Goal: Task Accomplishment & Management: Use online tool/utility

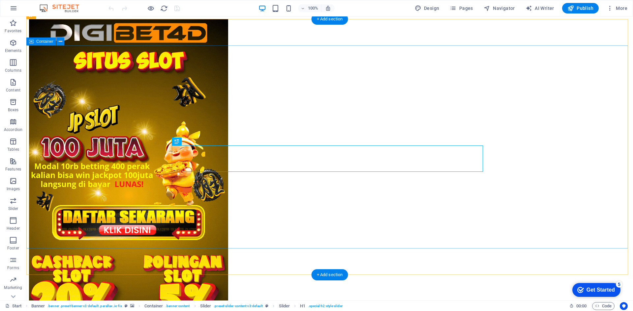
scroll to position [350, 0]
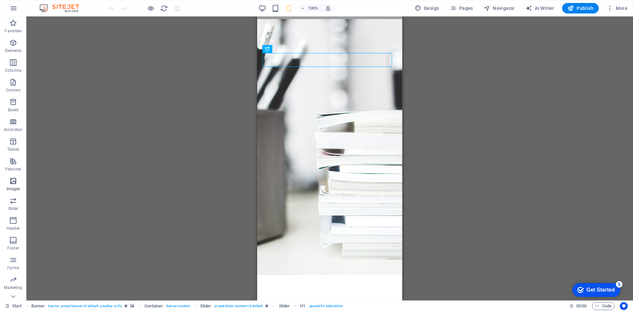
click at [16, 187] on p "Images" at bounding box center [14, 188] width 14 height 5
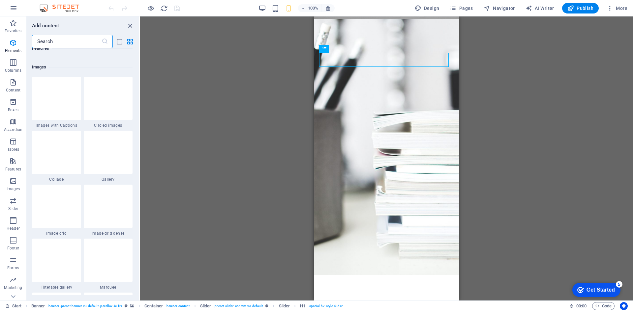
scroll to position [3341, 0]
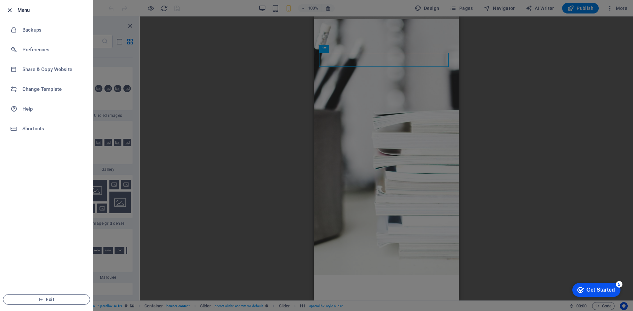
click at [10, 8] on icon "button" at bounding box center [10, 11] width 8 height 8
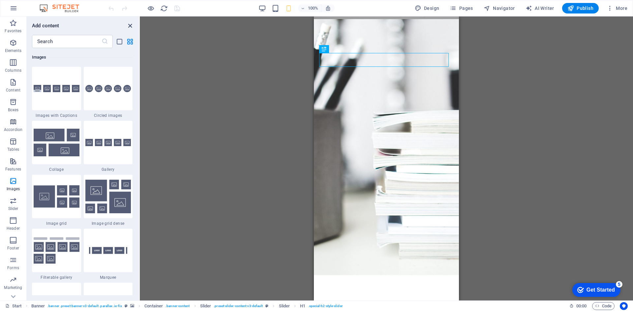
click at [129, 26] on icon "close panel" at bounding box center [130, 26] width 8 height 8
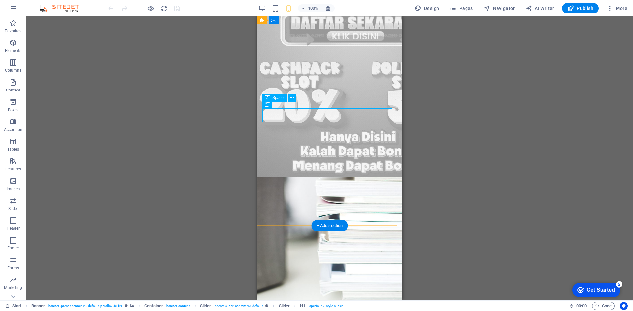
scroll to position [0, 0]
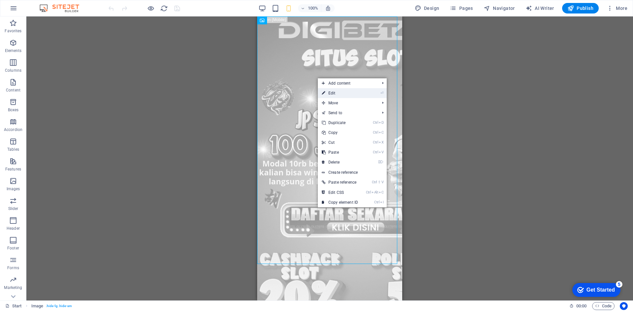
click at [345, 94] on link "⏎ Edit" at bounding box center [340, 93] width 44 height 10
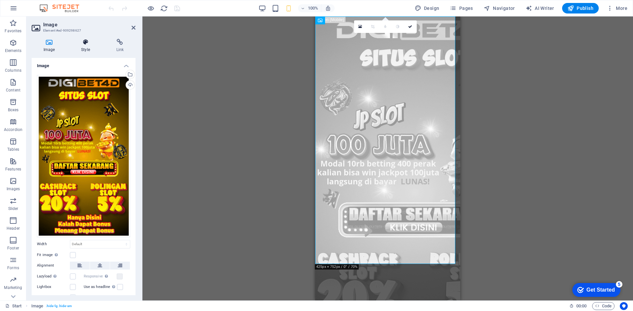
click at [88, 41] on icon at bounding box center [85, 42] width 32 height 7
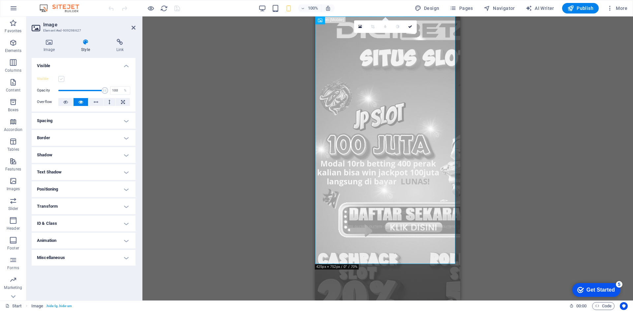
click at [61, 79] on label at bounding box center [61, 79] width 6 height 6
click at [0, 0] on input "Visible" at bounding box center [0, 0] width 0 height 0
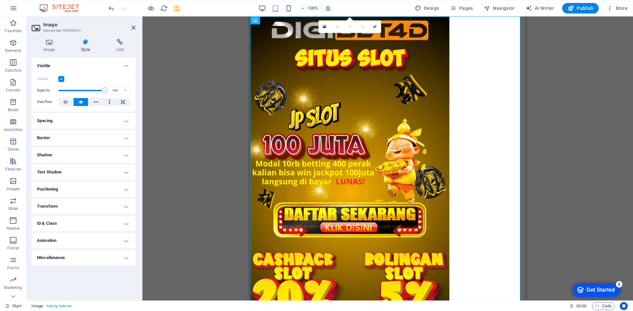
click at [59, 80] on label at bounding box center [61, 79] width 6 height 6
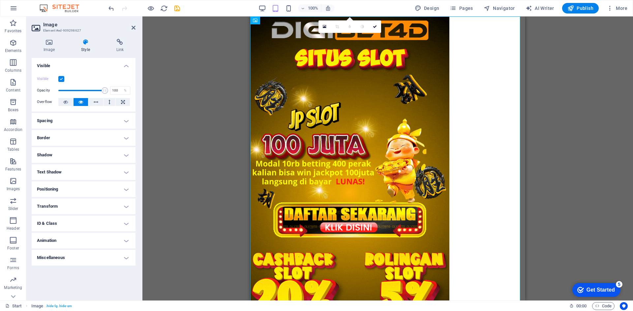
click at [0, 0] on input "Visible" at bounding box center [0, 0] width 0 height 0
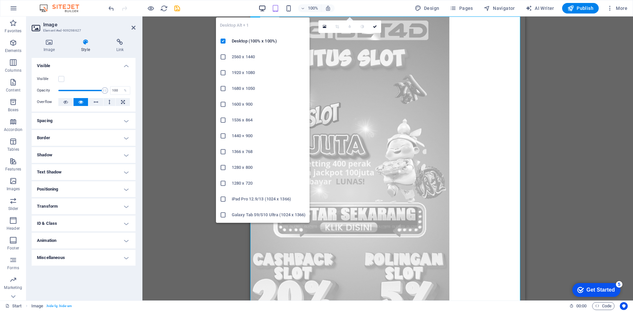
click at [265, 8] on icon "button" at bounding box center [262, 9] width 8 height 8
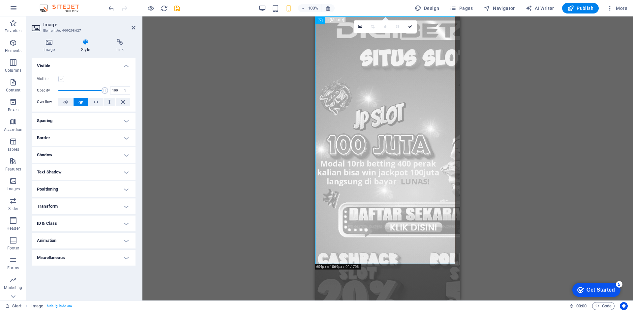
click at [59, 79] on label at bounding box center [61, 79] width 6 height 6
click at [0, 0] on input "Visible" at bounding box center [0, 0] width 0 height 0
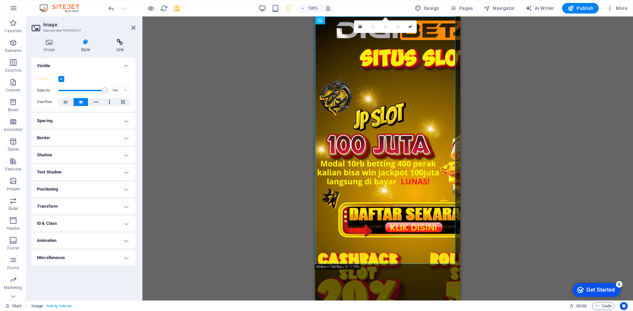
click at [115, 44] on icon at bounding box center [119, 42] width 31 height 7
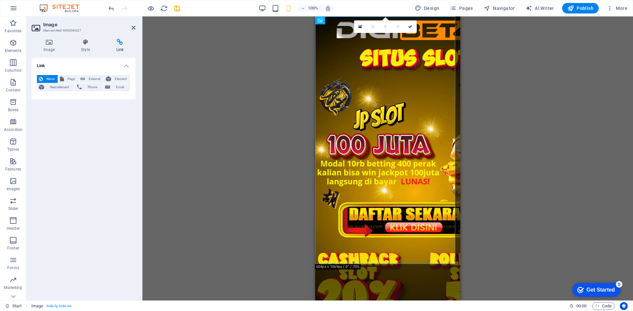
click at [128, 65] on h4 "Link" at bounding box center [84, 64] width 104 height 12
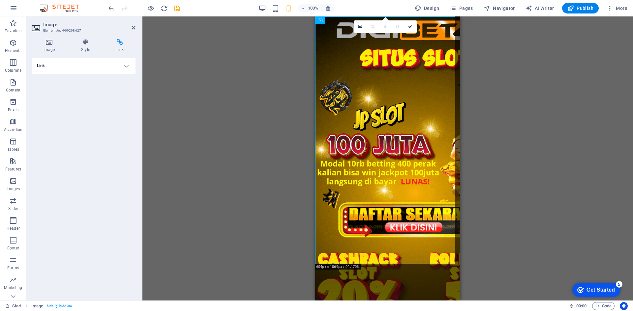
click at [128, 65] on h4 "Link" at bounding box center [84, 66] width 104 height 16
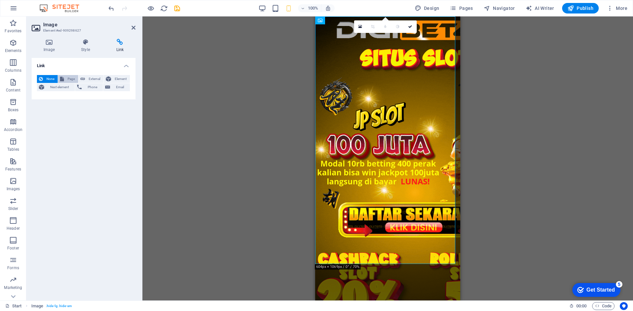
click at [73, 77] on span "Page" at bounding box center [71, 79] width 10 height 8
select select
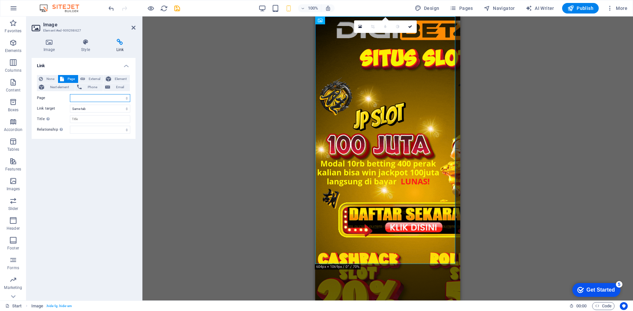
click at [98, 100] on select "Start Subpage Legal Notice Privacy" at bounding box center [100, 98] width 60 height 8
click at [98, 95] on select "Start Subpage Legal Notice Privacy" at bounding box center [100, 98] width 60 height 8
click at [91, 97] on select "Start Subpage Legal Notice Privacy" at bounding box center [100, 98] width 60 height 8
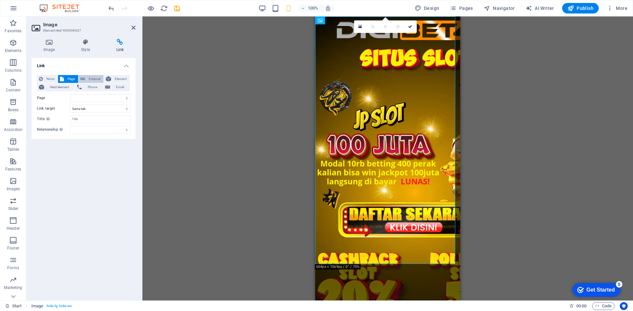
click at [86, 80] on button "External" at bounding box center [90, 79] width 25 height 8
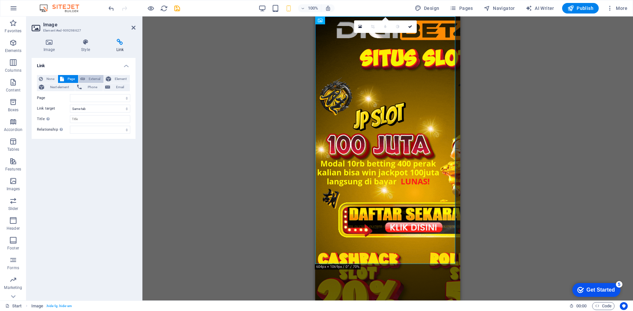
select select "blank"
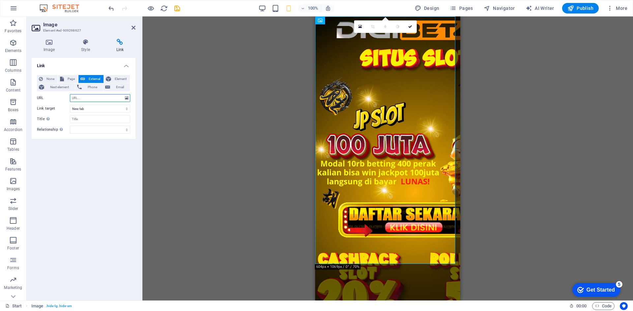
click at [100, 95] on input "URL" at bounding box center [100, 98] width 60 height 8
paste input "[URL][DOMAIN_NAME]"
type input "[URL][DOMAIN_NAME]"
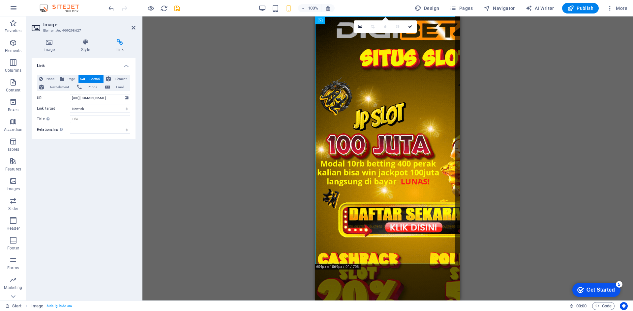
click at [103, 192] on div "Link None Page External Element Next element Phone Email Page Start Subpage Leg…" at bounding box center [84, 177] width 104 height 238
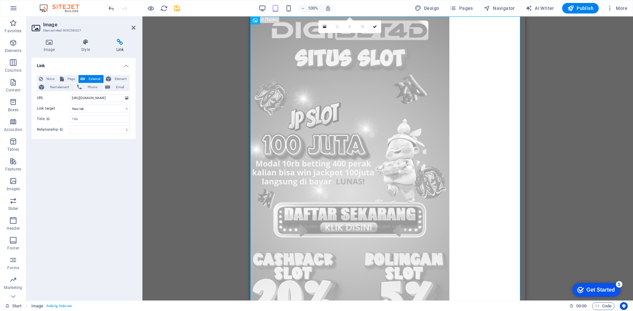
click at [0, 0] on div "100%" at bounding box center [0, 0] width 0 height 0
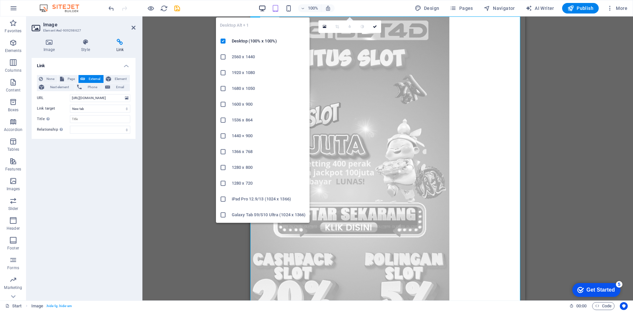
click at [266, 7] on icon "button" at bounding box center [262, 9] width 8 height 8
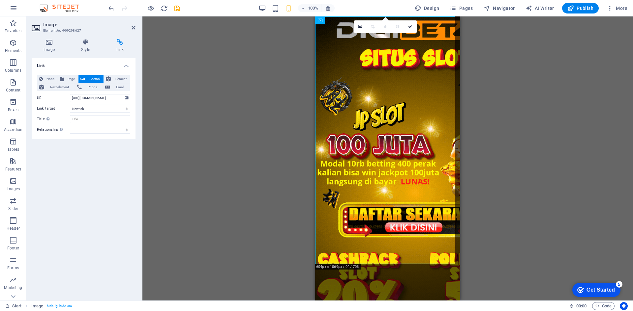
click at [564, 88] on div "Drag here to replace the existing content. Press “Ctrl” if you want to create a…" at bounding box center [387, 158] width 490 height 284
click at [579, 10] on span "Publish" at bounding box center [580, 8] width 26 height 7
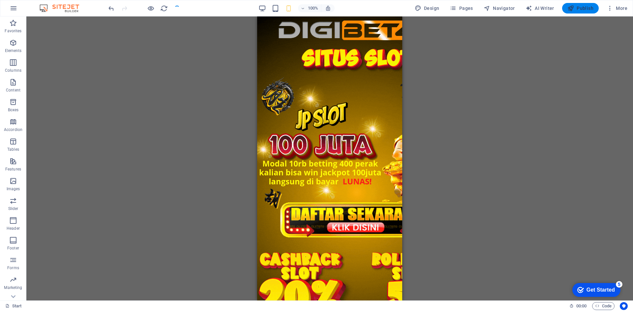
click at [579, 9] on span "Publish" at bounding box center [580, 8] width 26 height 7
